Goal: Obtain resource: Obtain resource

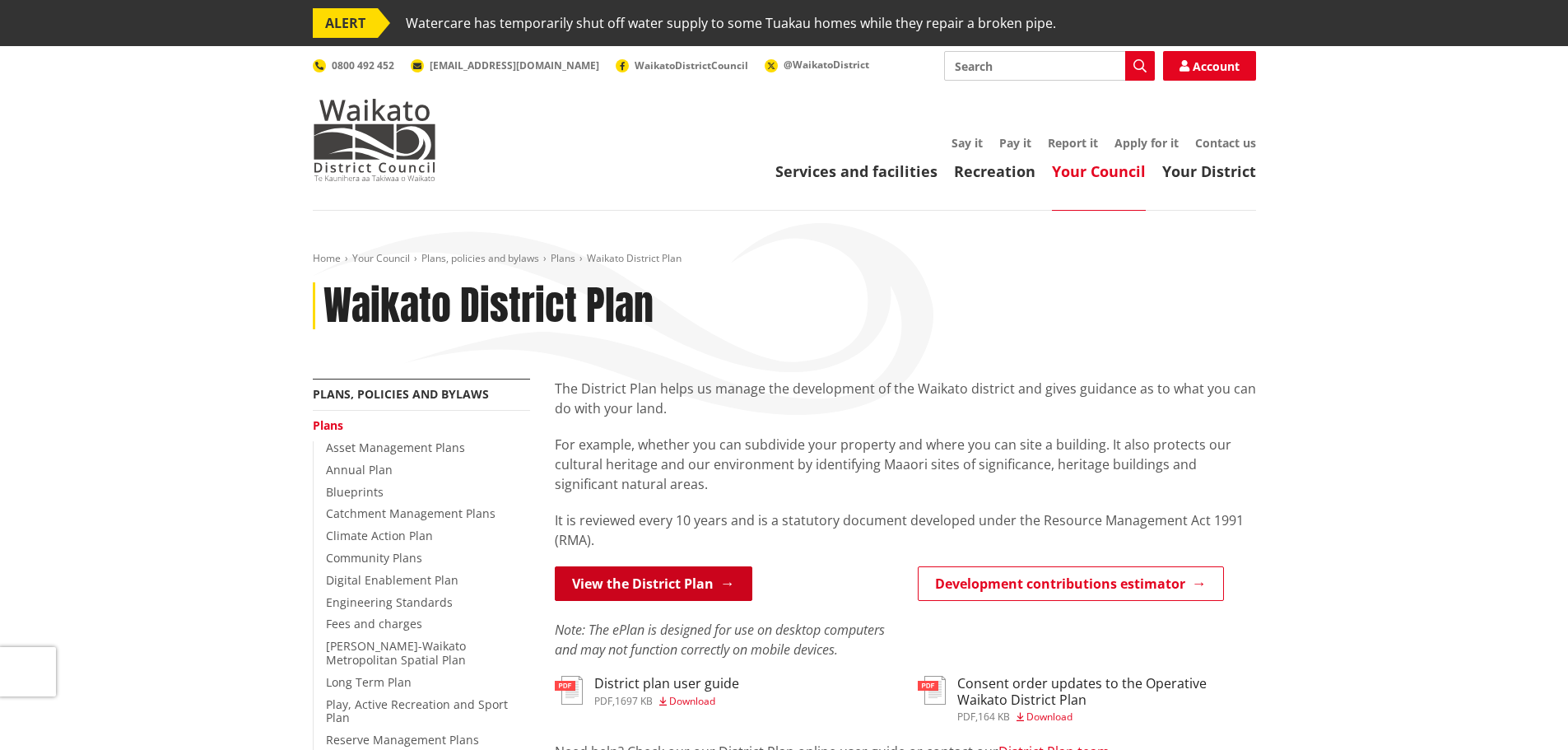
click at [635, 581] on link "View the District Plan" at bounding box center [653, 583] width 197 height 35
